Goal: Information Seeking & Learning: Learn about a topic

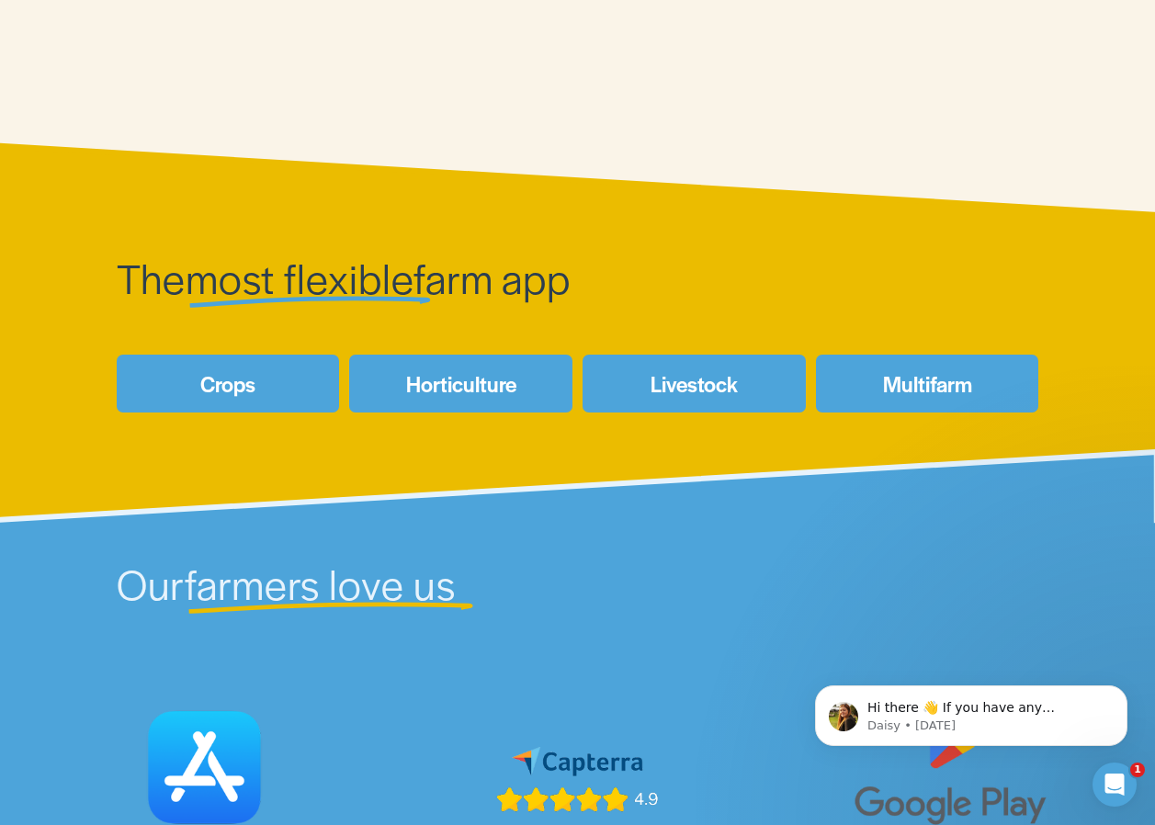
scroll to position [643, 0]
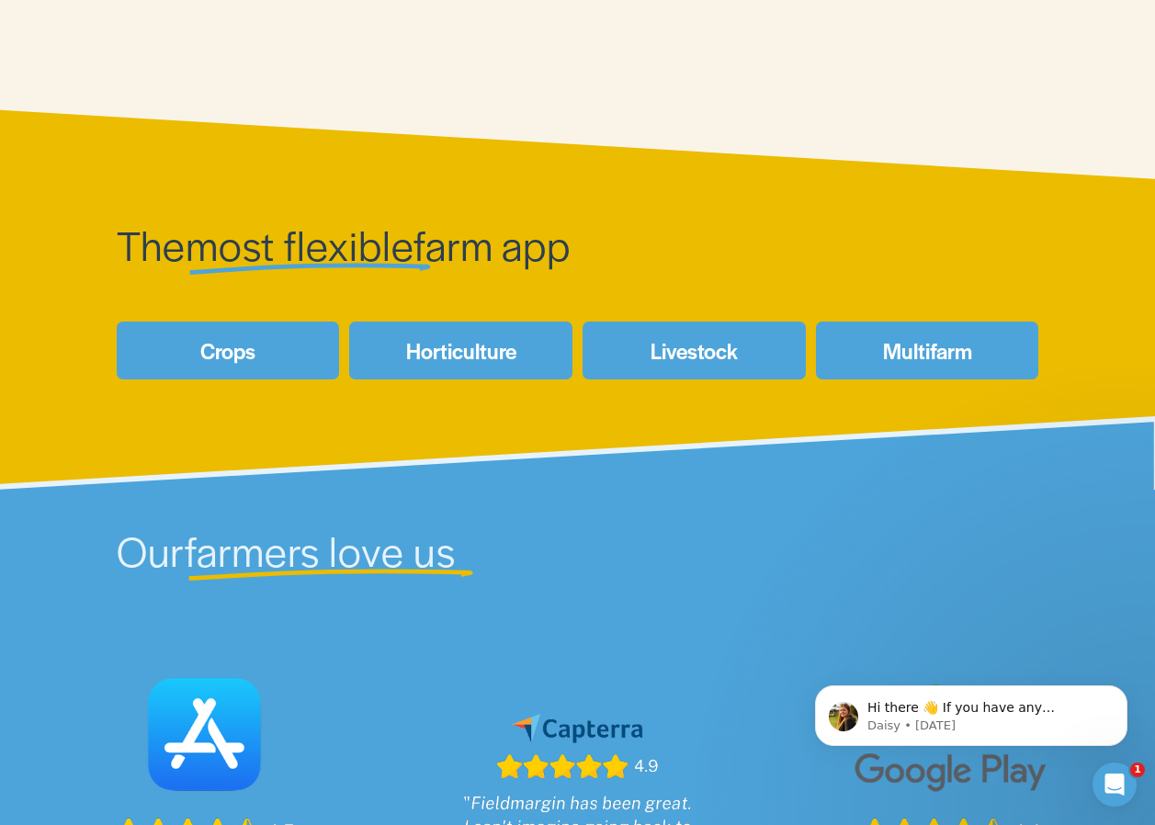
click at [709, 362] on link "Livestock" at bounding box center [694, 351] width 223 height 58
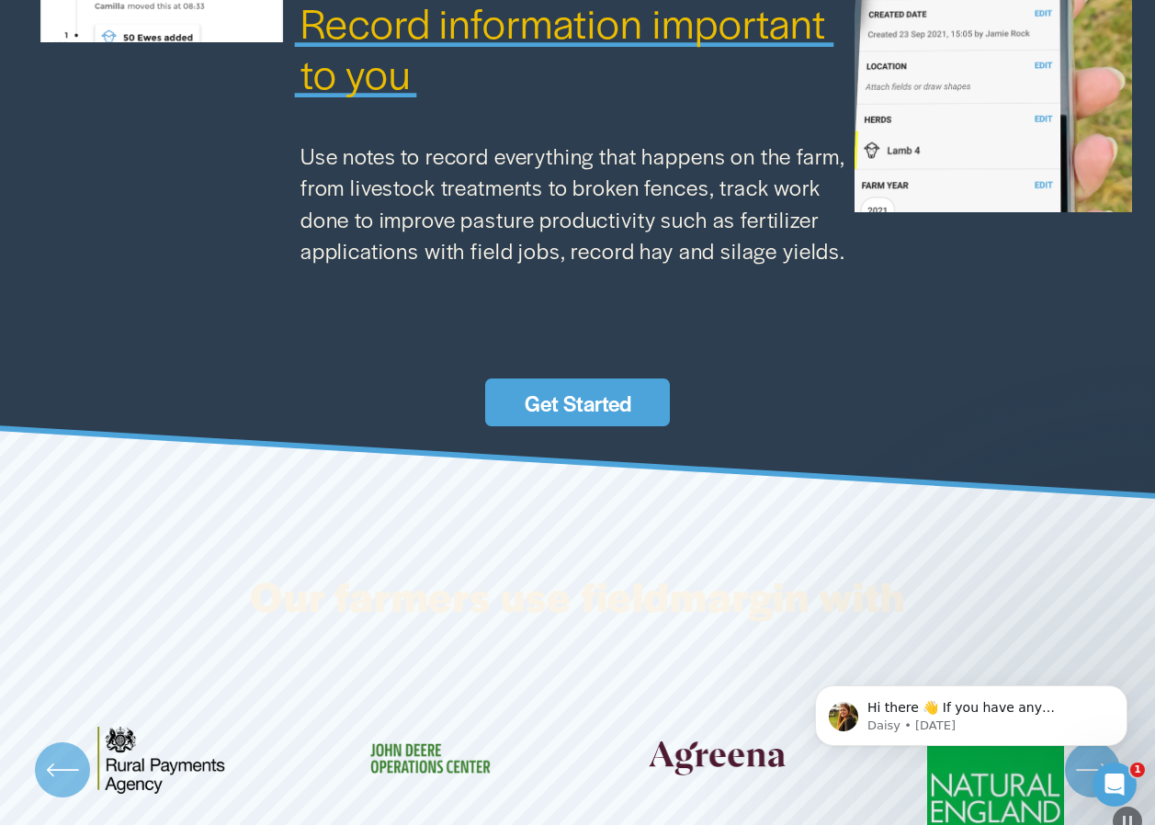
scroll to position [2390, 0]
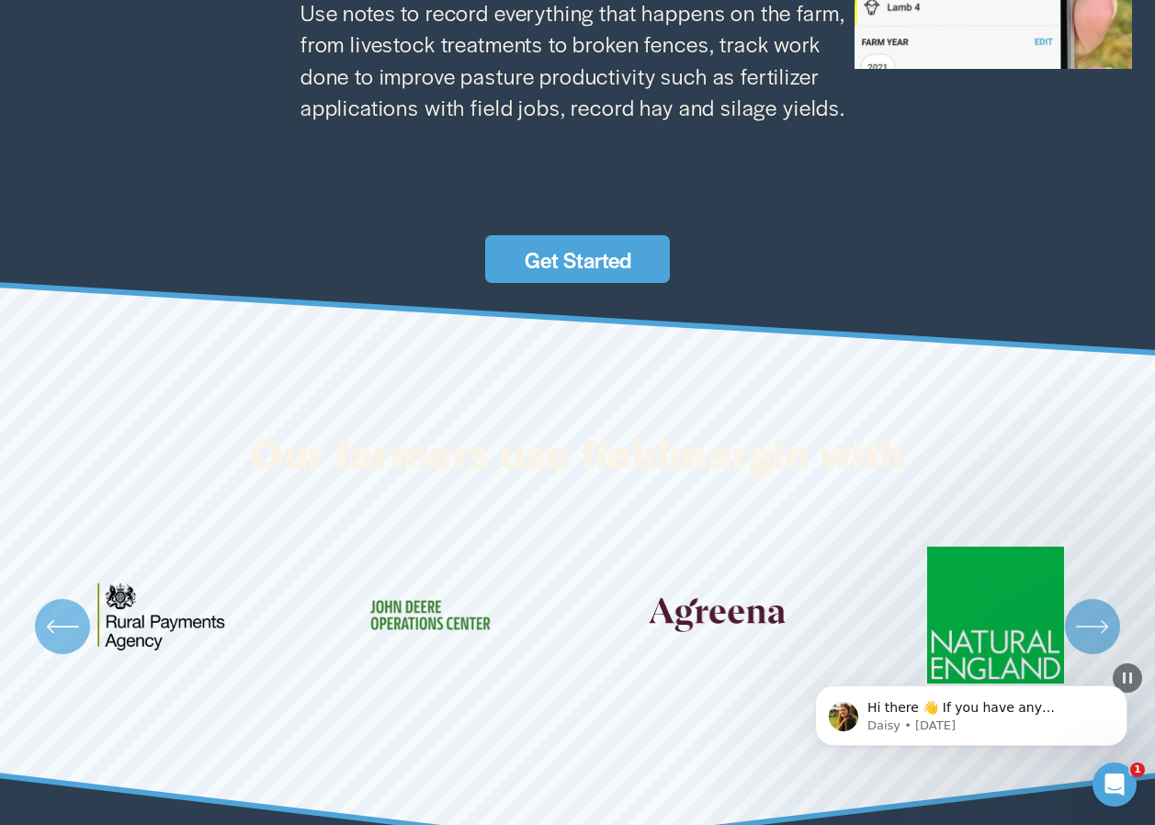
click at [593, 259] on link "Get Started" at bounding box center [577, 259] width 185 height 48
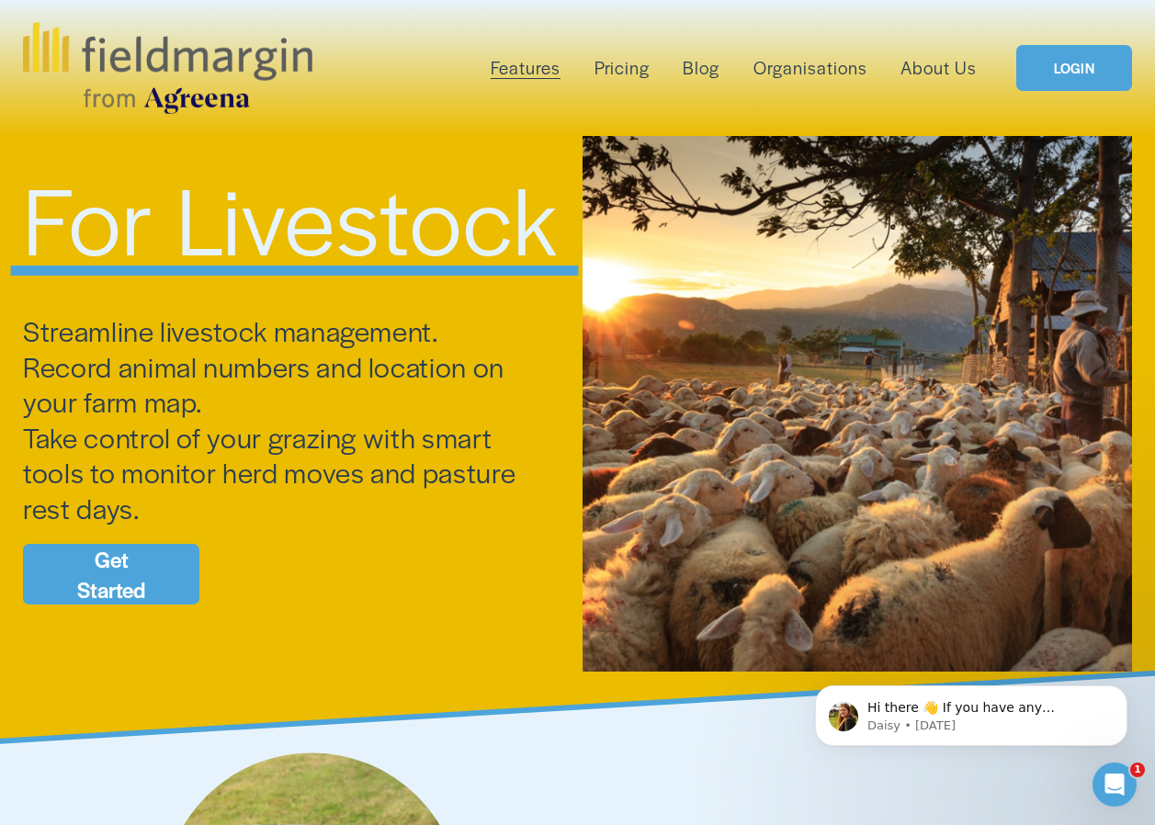
click at [628, 72] on link "Pricing" at bounding box center [622, 67] width 55 height 29
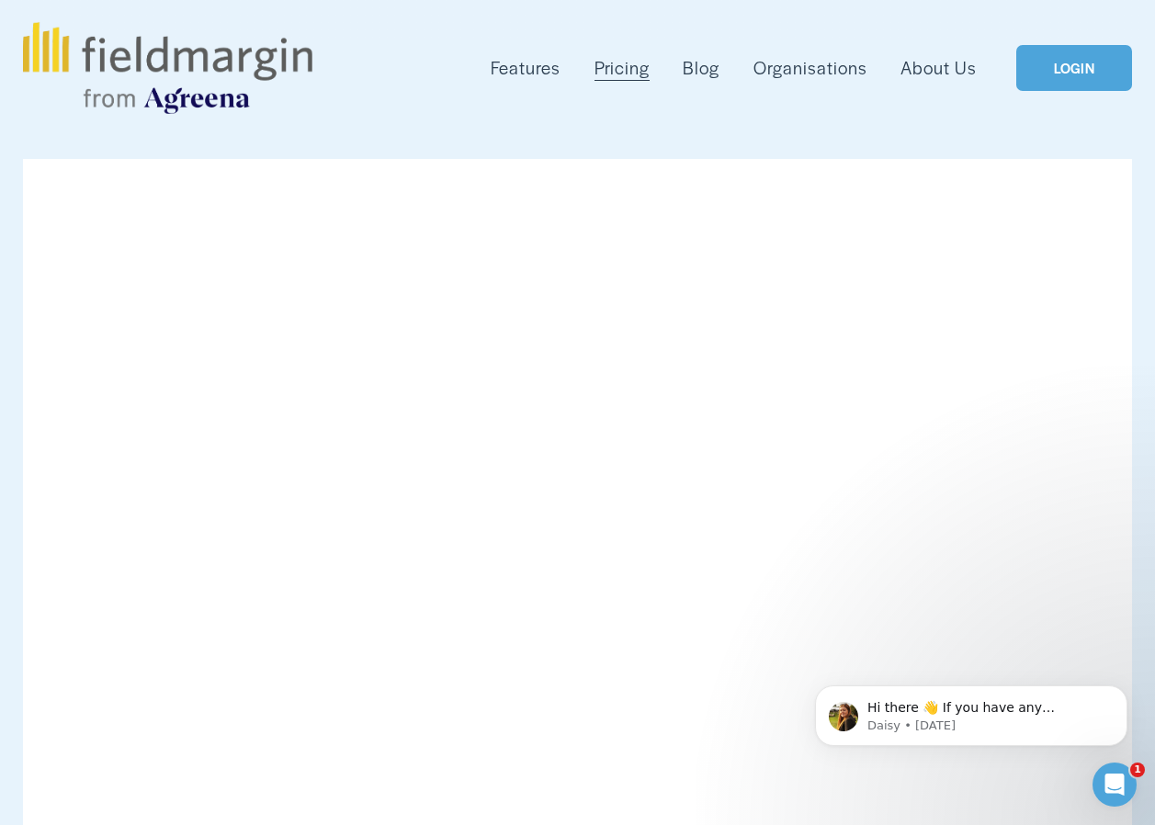
click at [0, 0] on span "Plan Work" at bounding box center [0, 0] width 0 height 0
click at [532, 70] on span "Features" at bounding box center [526, 68] width 70 height 26
click at [0, 0] on span "Field Health" at bounding box center [0, 0] width 0 height 0
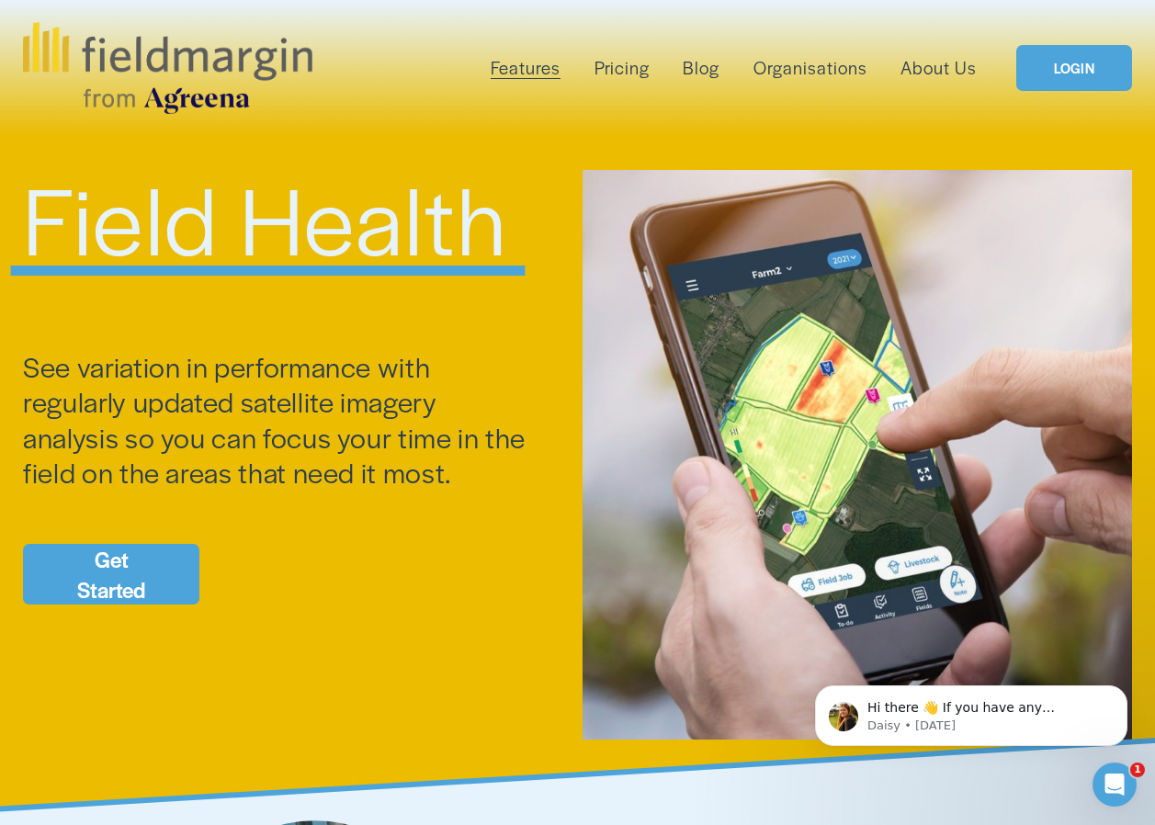
click at [549, 73] on span "Features" at bounding box center [526, 68] width 70 height 26
click at [0, 0] on span "Mapping" at bounding box center [0, 0] width 0 height 0
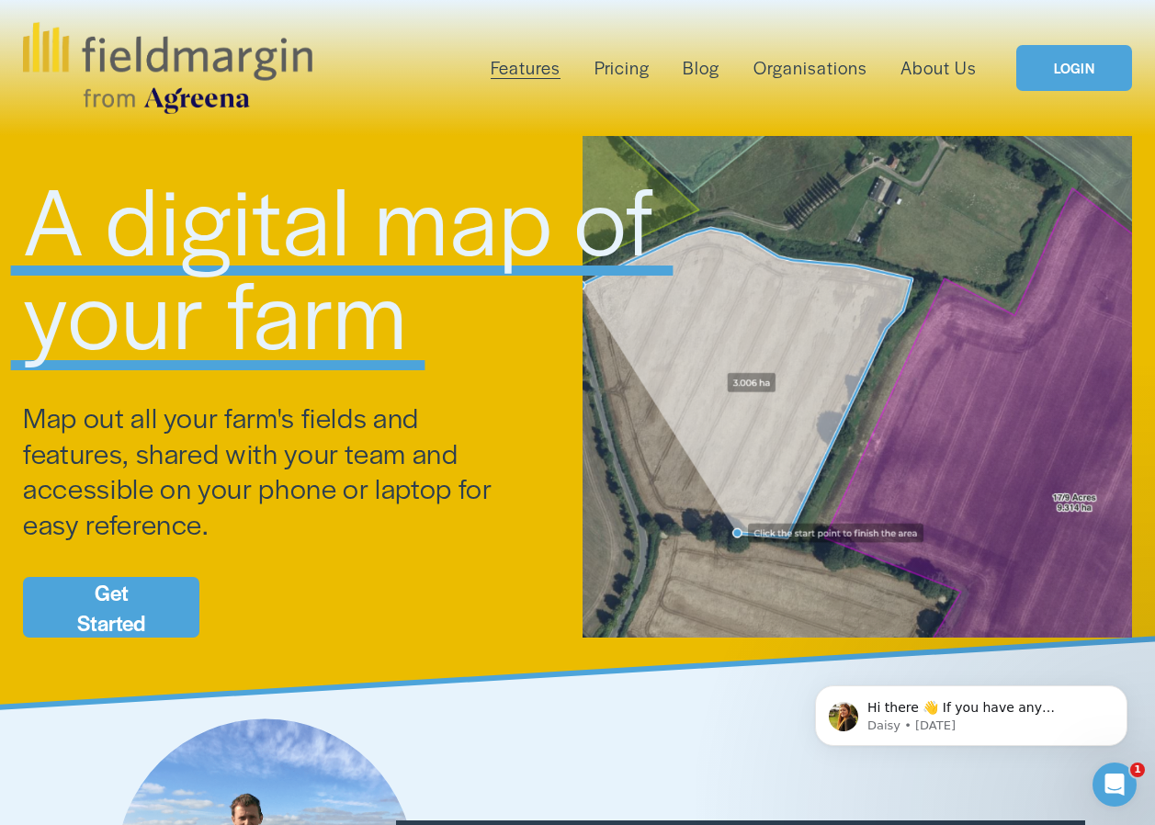
click at [529, 67] on span "Features" at bounding box center [526, 68] width 70 height 26
click at [0, 0] on span "Reporting" at bounding box center [0, 0] width 0 height 0
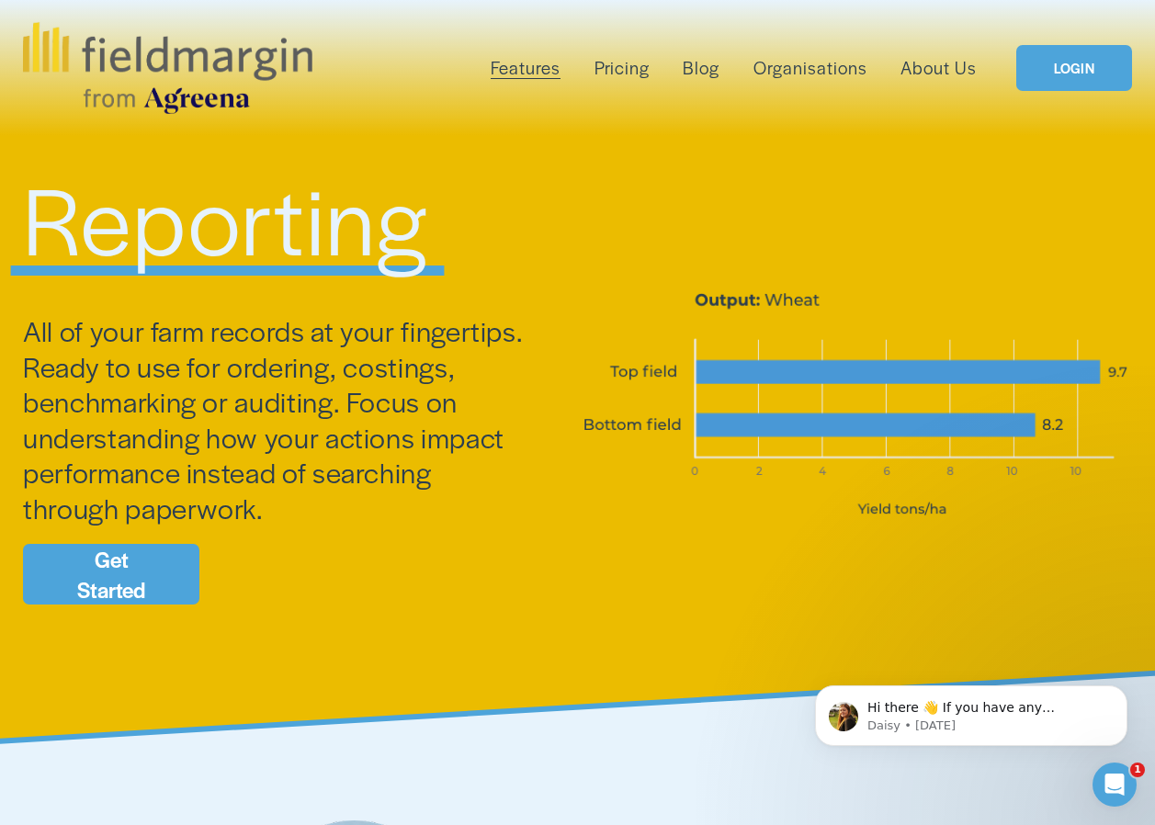
click at [0, 0] on span "Livestock" at bounding box center [0, 0] width 0 height 0
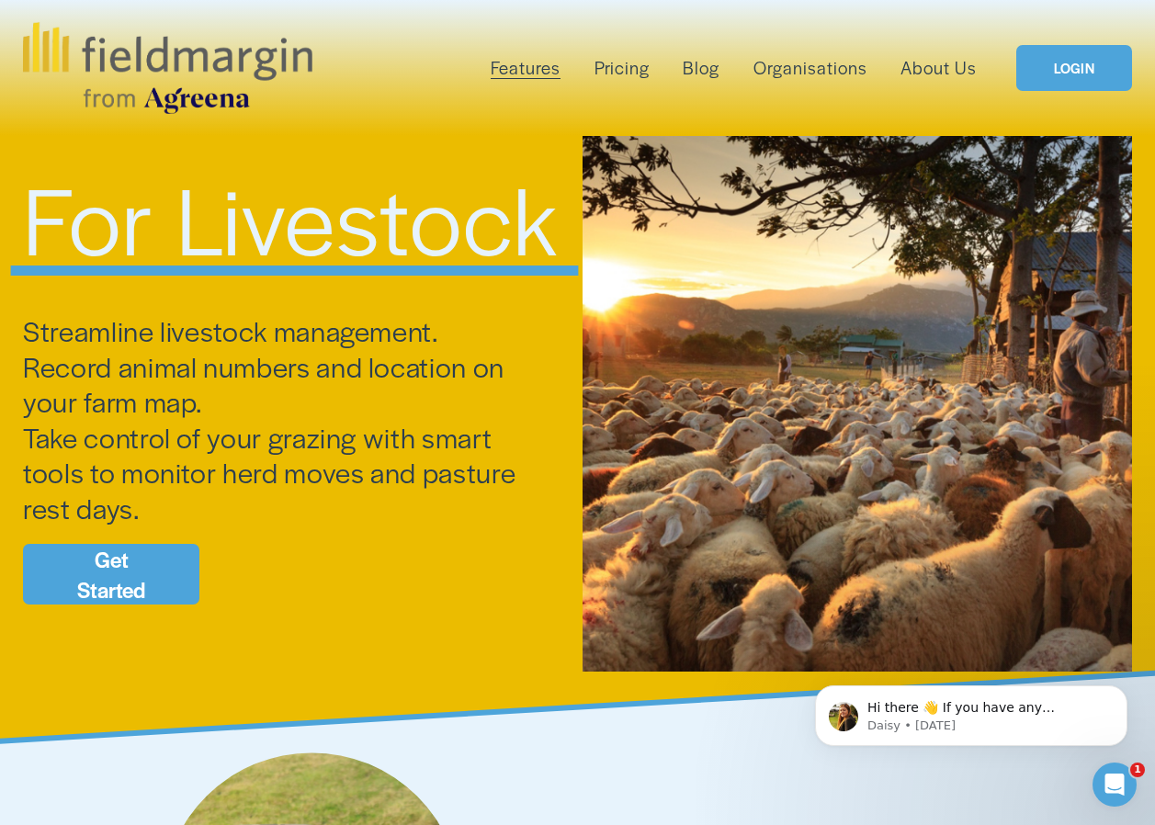
scroll to position [92, 0]
